Goal: Task Accomplishment & Management: Manage account settings

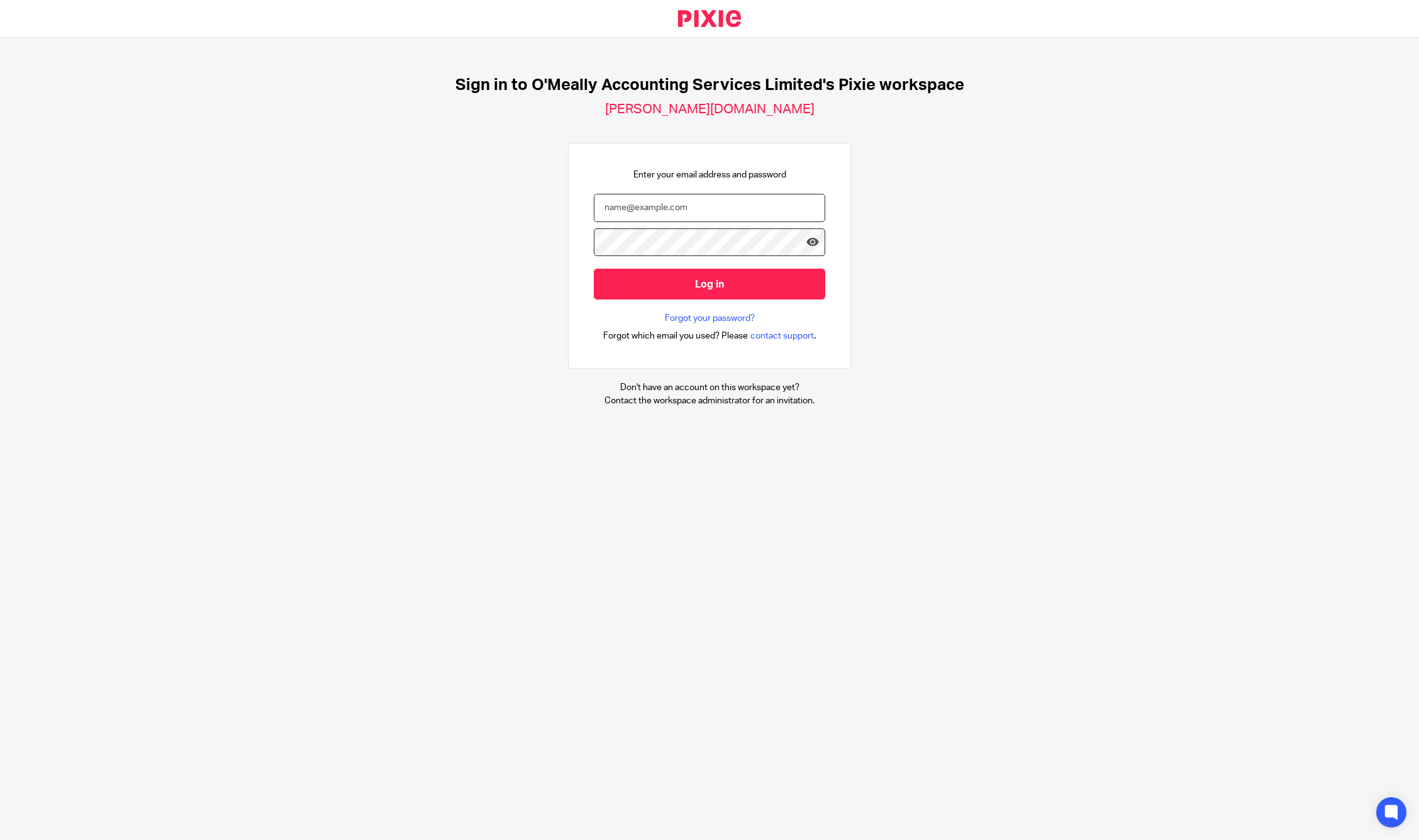
click at [692, 206] on input "email" at bounding box center [710, 208] width 232 height 28
type input "[PERSON_NAME][EMAIL_ADDRESS][DOMAIN_NAME]"
click at [594, 268] on input "Log in" at bounding box center [710, 284] width 232 height 31
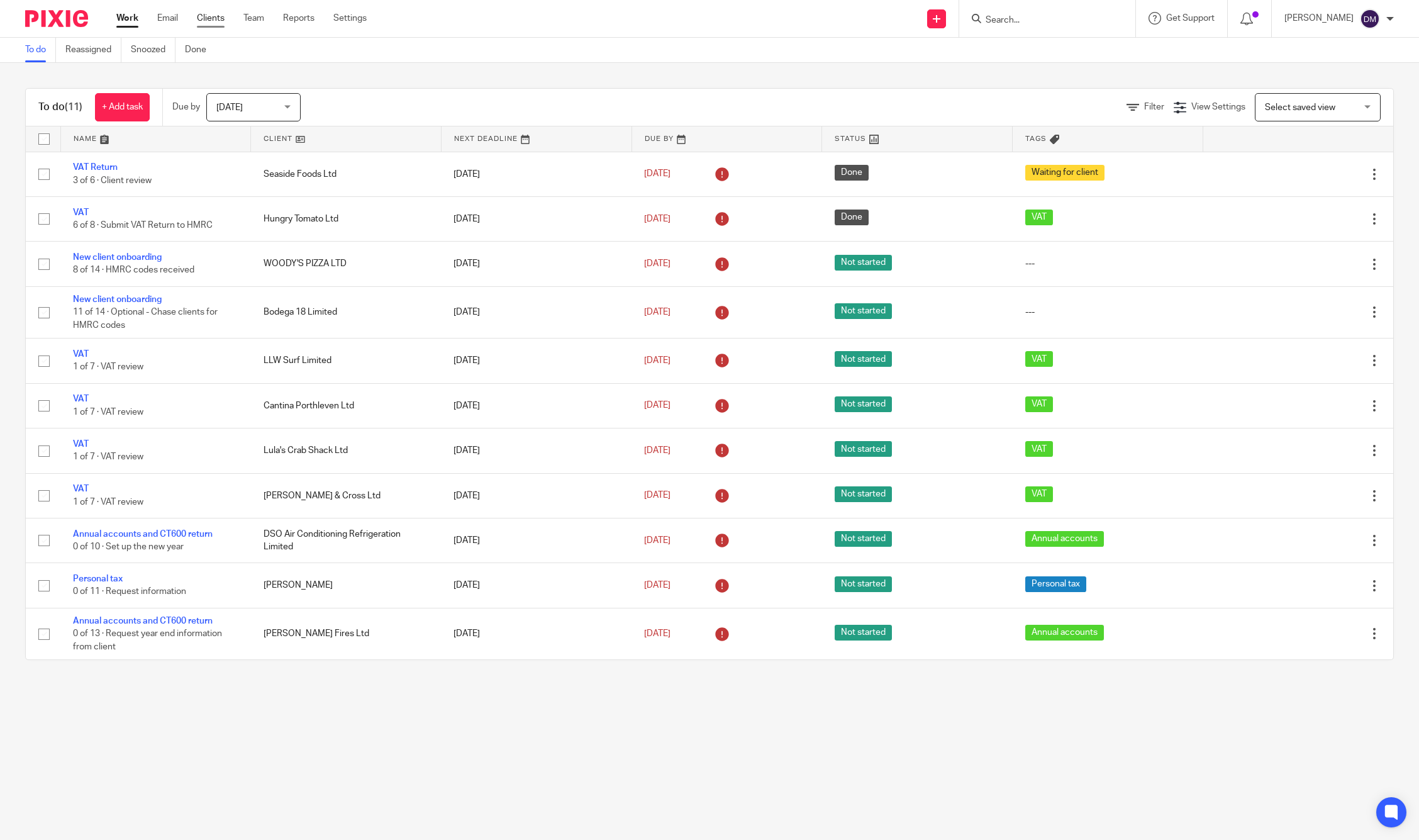
click at [218, 19] on link "Clients" at bounding box center [211, 18] width 28 height 13
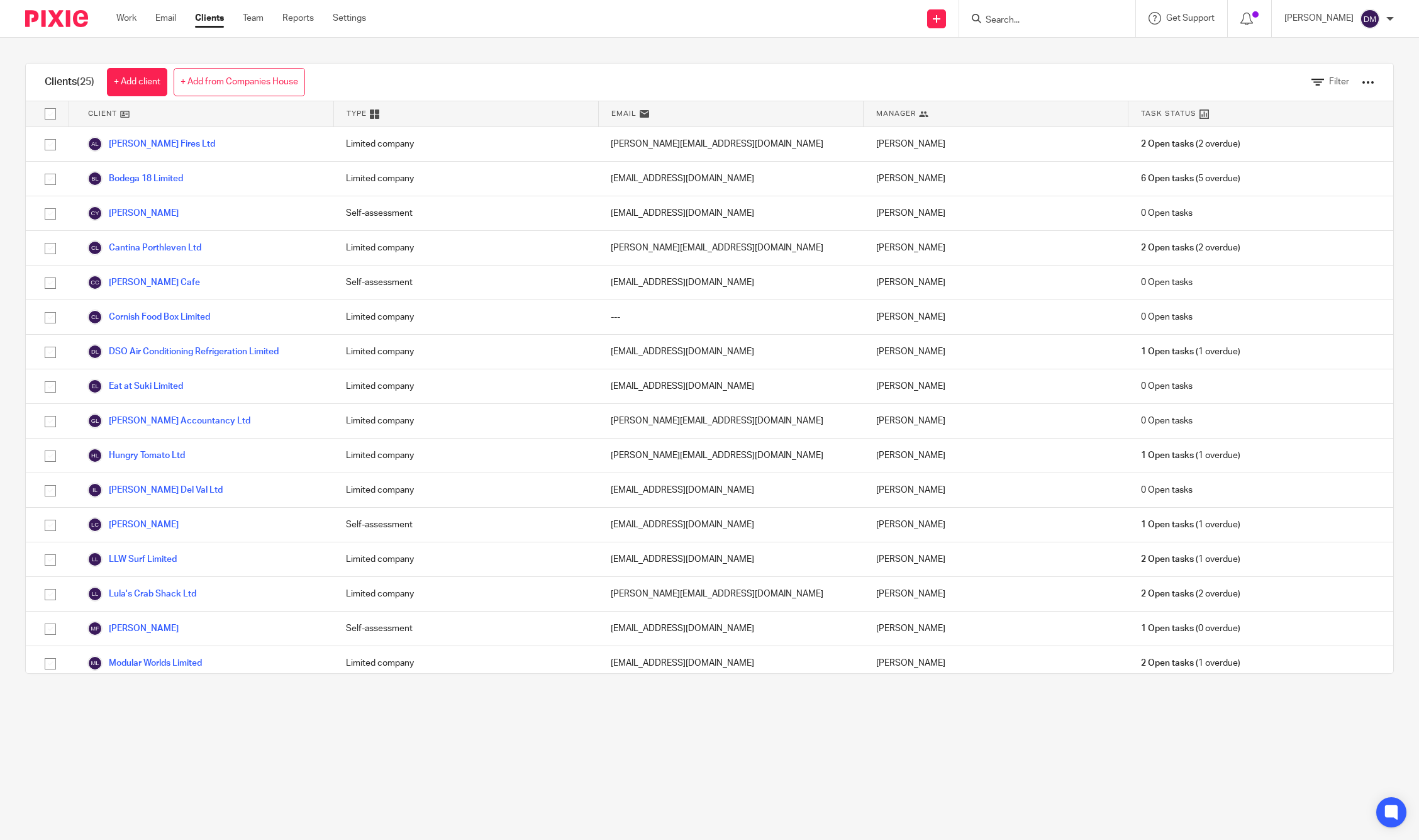
click at [698, 773] on main "Clients (25) + Add client + Add from Companies House Filter Client Type Email M…" at bounding box center [710, 420] width 1419 height 840
click at [831, 723] on main "Clients (25) + Add client + Add from Companies House Filter Client Type Email M…" at bounding box center [710, 420] width 1419 height 840
click at [1393, 16] on div at bounding box center [1390, 18] width 7 height 7
click at [1333, 69] on span "Email integration" at bounding box center [1354, 69] width 66 height 9
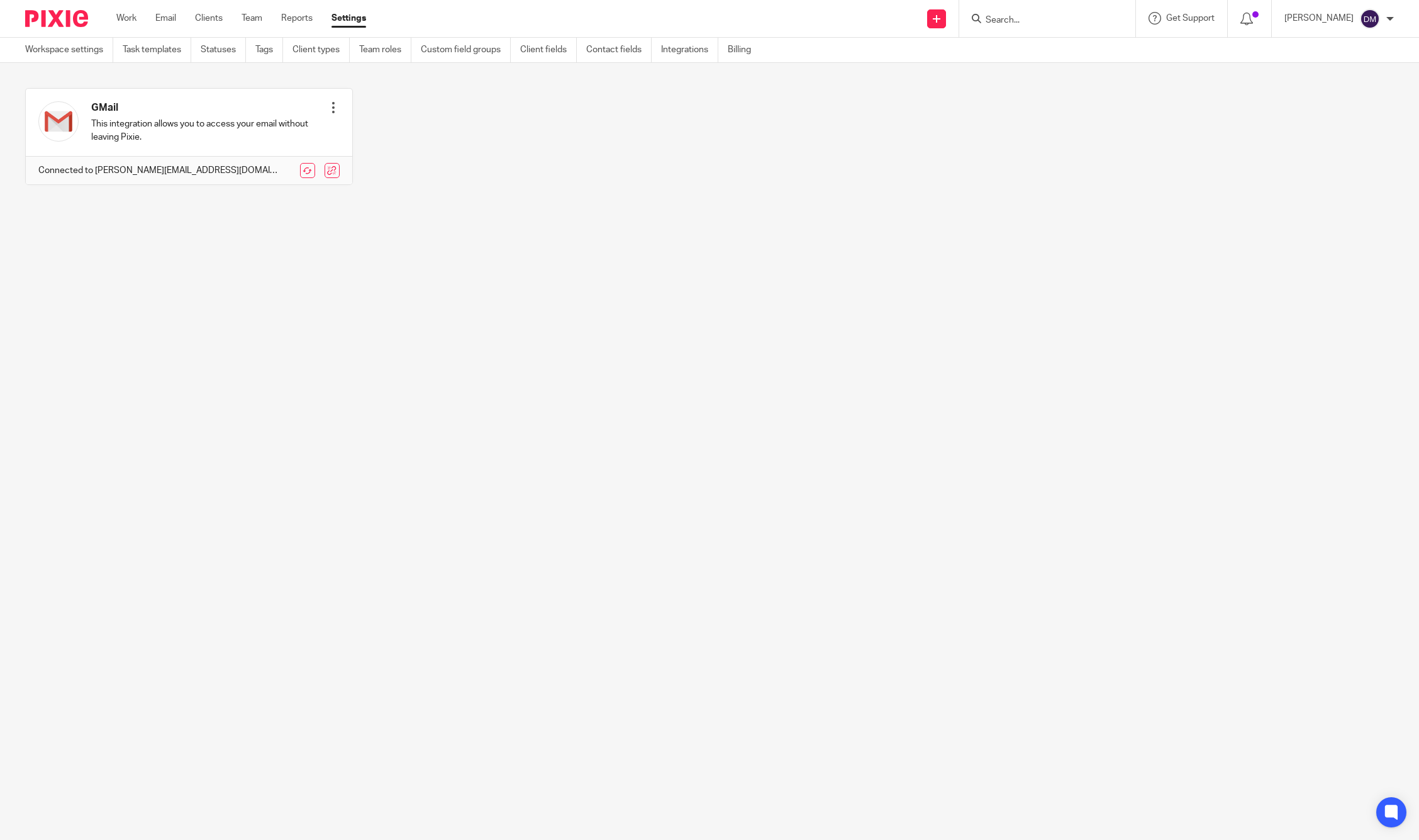
click at [623, 330] on main "Workspace settings Task templates Statuses Tags Client types Team roles Custom …" at bounding box center [710, 420] width 1419 height 840
click at [328, 106] on div at bounding box center [333, 107] width 13 height 13
click at [520, 210] on section "GMail This integration allows you to access your email without leaving Pixie. R…" at bounding box center [710, 145] width 1419 height 166
click at [327, 170] on link at bounding box center [332, 170] width 15 height 15
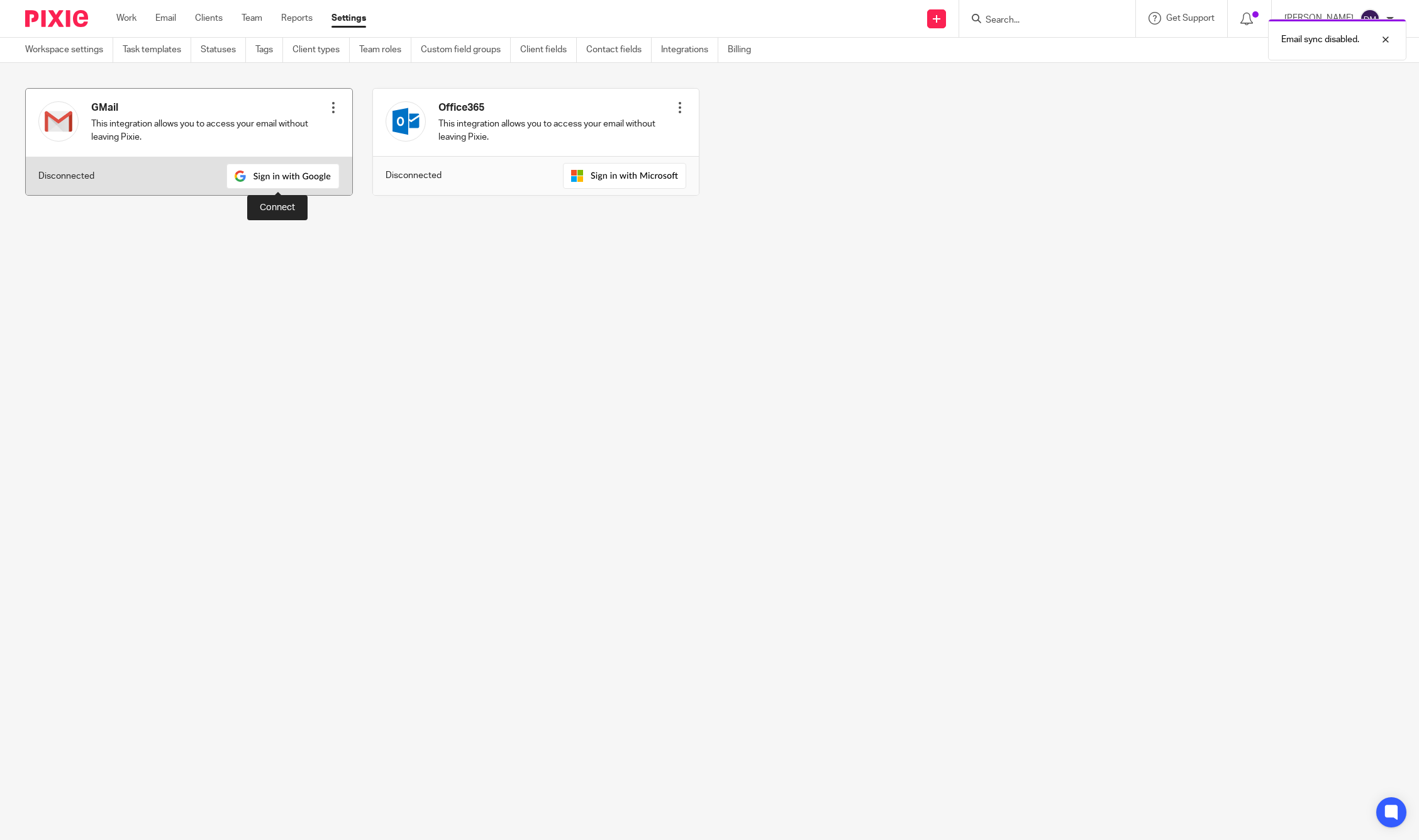
click at [302, 178] on img at bounding box center [283, 176] width 114 height 25
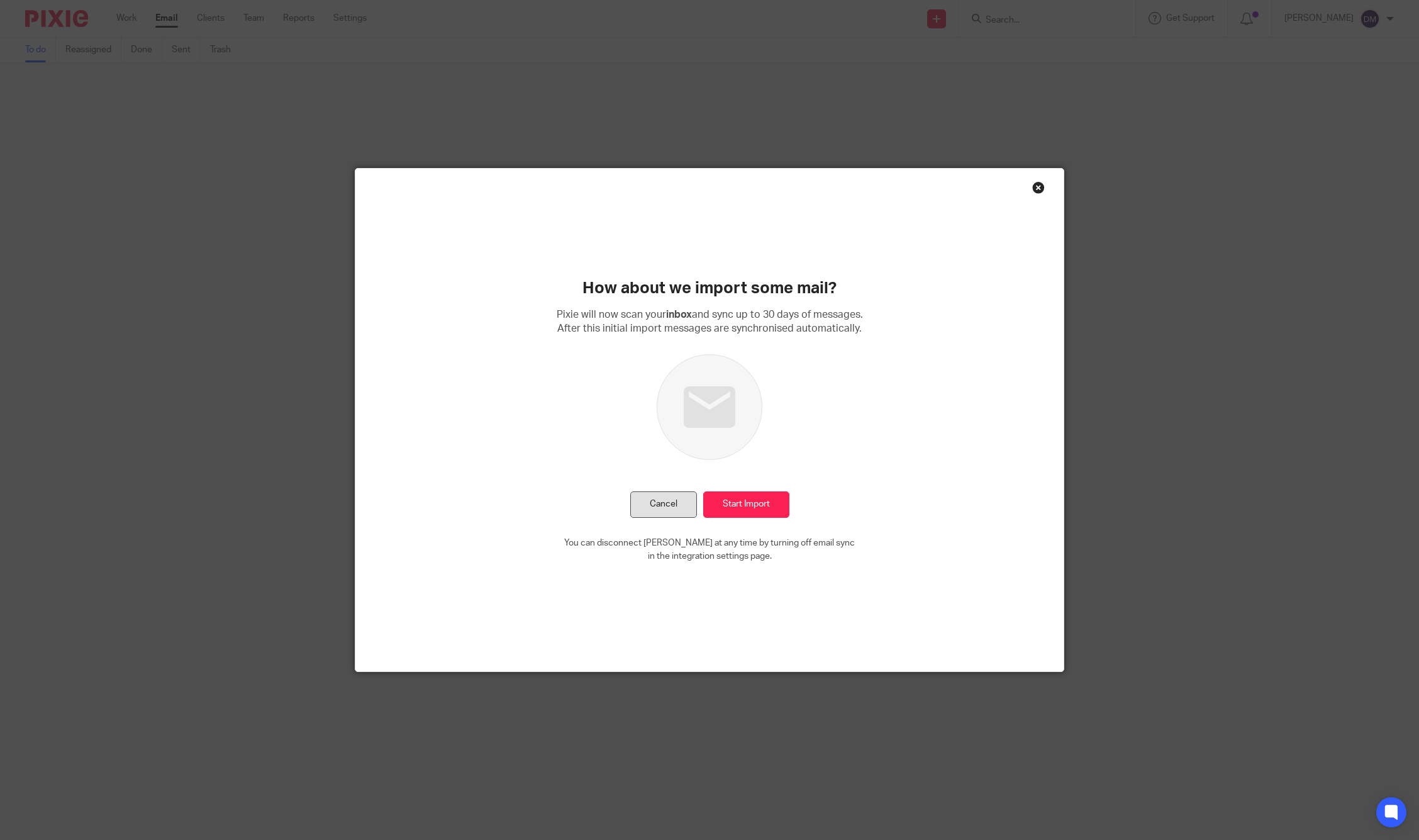
click at [648, 502] on button "Cancel" at bounding box center [664, 504] width 66 height 27
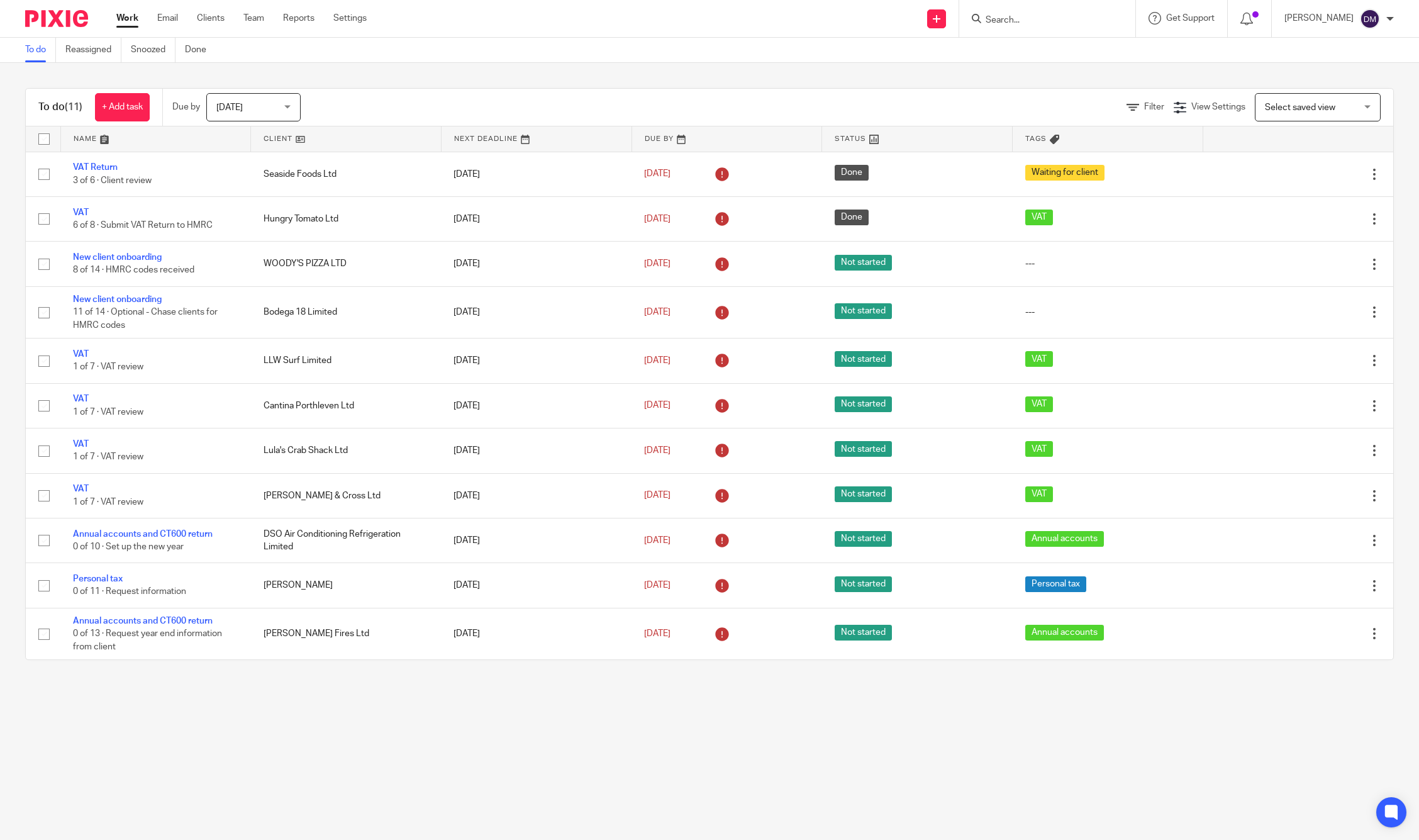
click at [1293, 106] on span "Select saved view" at bounding box center [1300, 108] width 71 height 9
click at [1284, 107] on div "Select saved view" at bounding box center [1300, 107] width 71 height 9
click at [682, 66] on div "To do (11) + Add task Due by Today Today Today Tomorrow This week Next week Thi…" at bounding box center [710, 374] width 1419 height 622
